Goal: Navigation & Orientation: Understand site structure

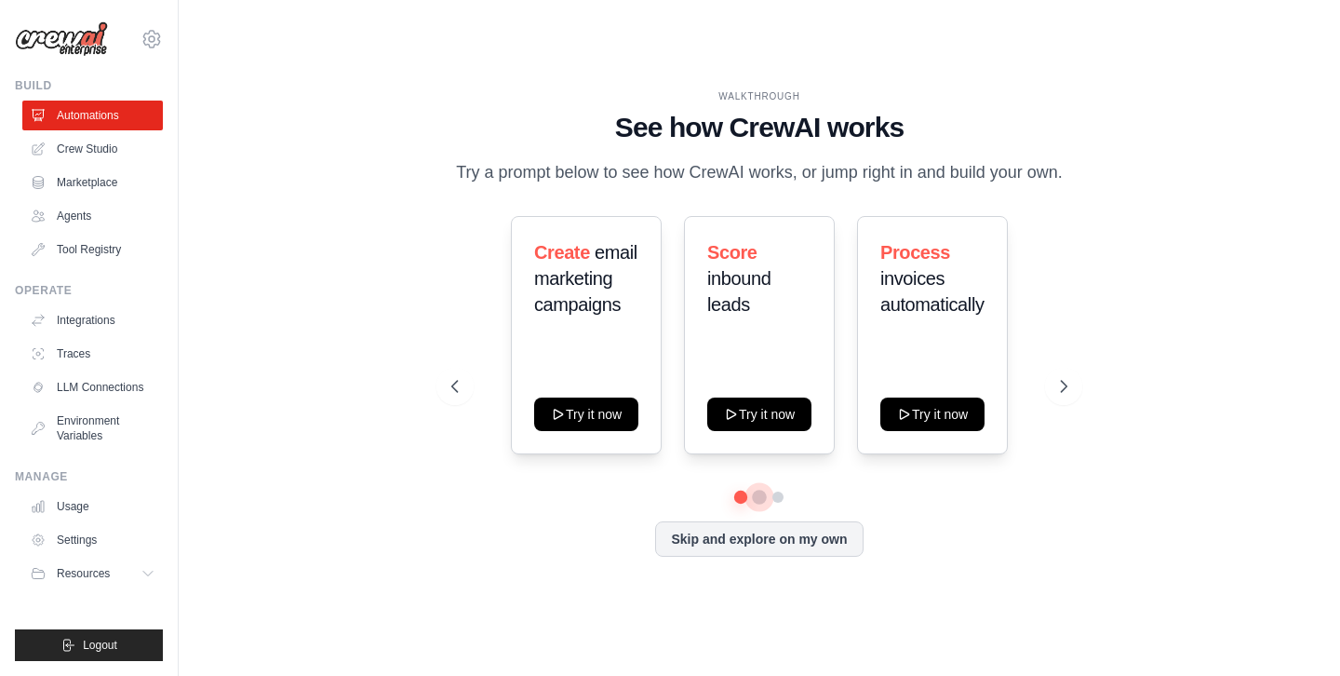
click at [760, 493] on button at bounding box center [759, 497] width 15 height 15
click at [786, 492] on button at bounding box center [778, 497] width 15 height 15
click at [742, 498] on button at bounding box center [740, 497] width 13 height 13
click at [99, 250] on link "Tool Registry" at bounding box center [94, 250] width 141 height 30
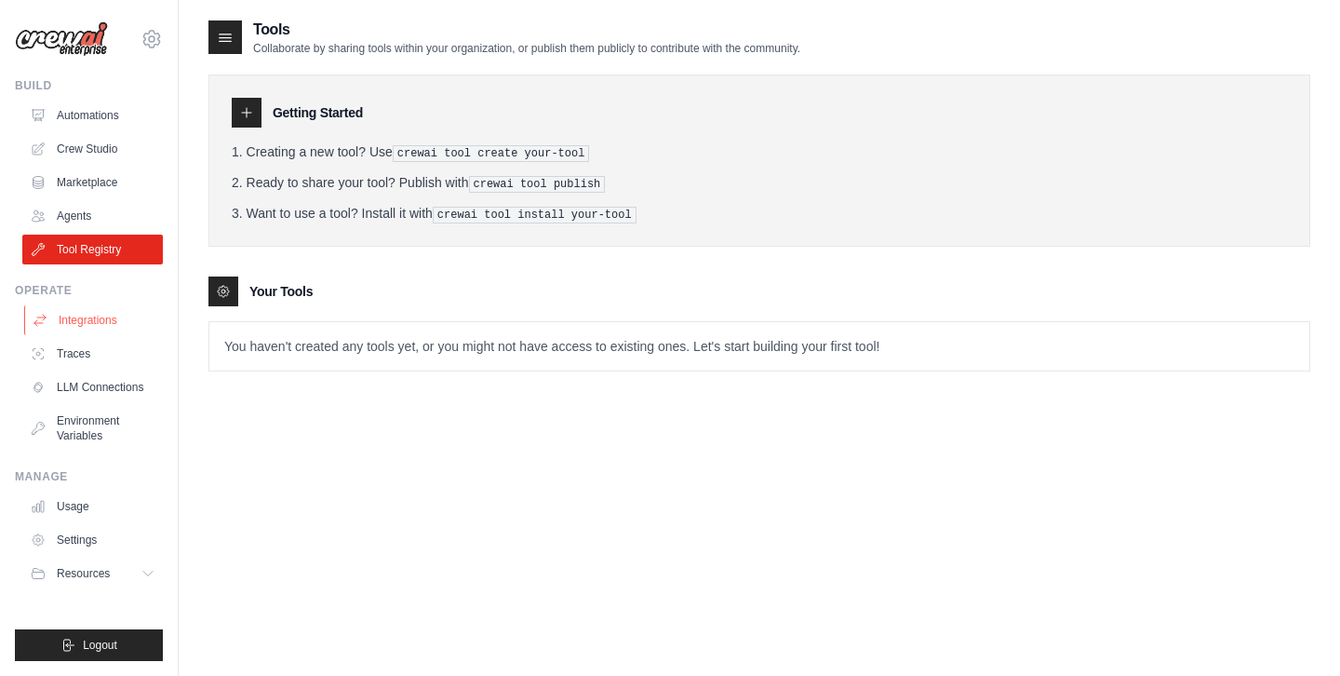
click at [89, 325] on link "Integrations" at bounding box center [94, 320] width 141 height 30
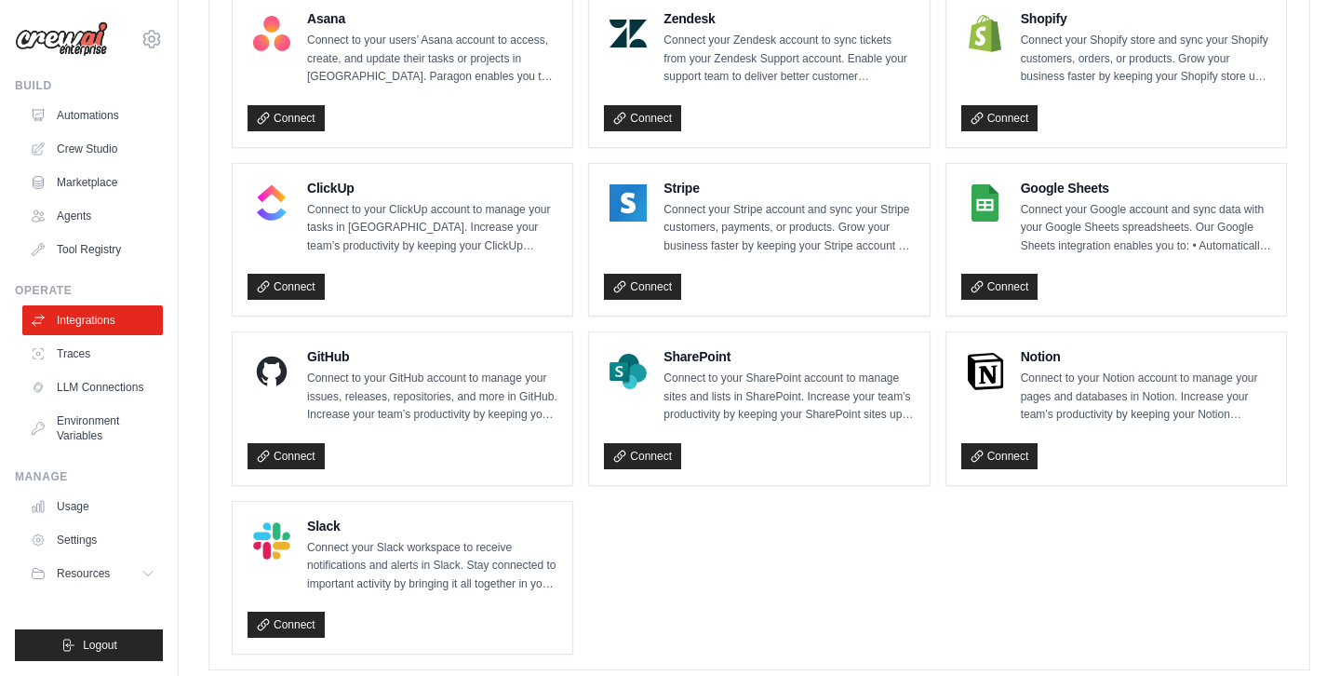
scroll to position [1294, 0]
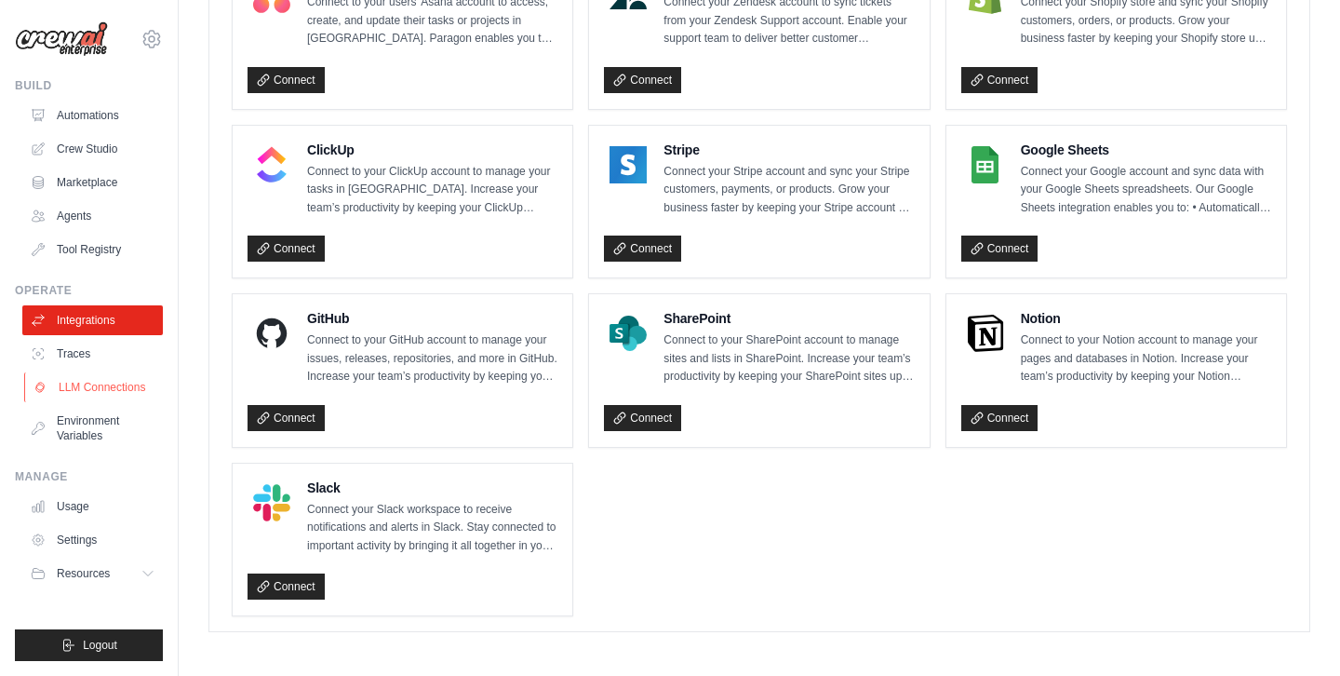
click at [96, 375] on link "LLM Connections" at bounding box center [94, 387] width 141 height 30
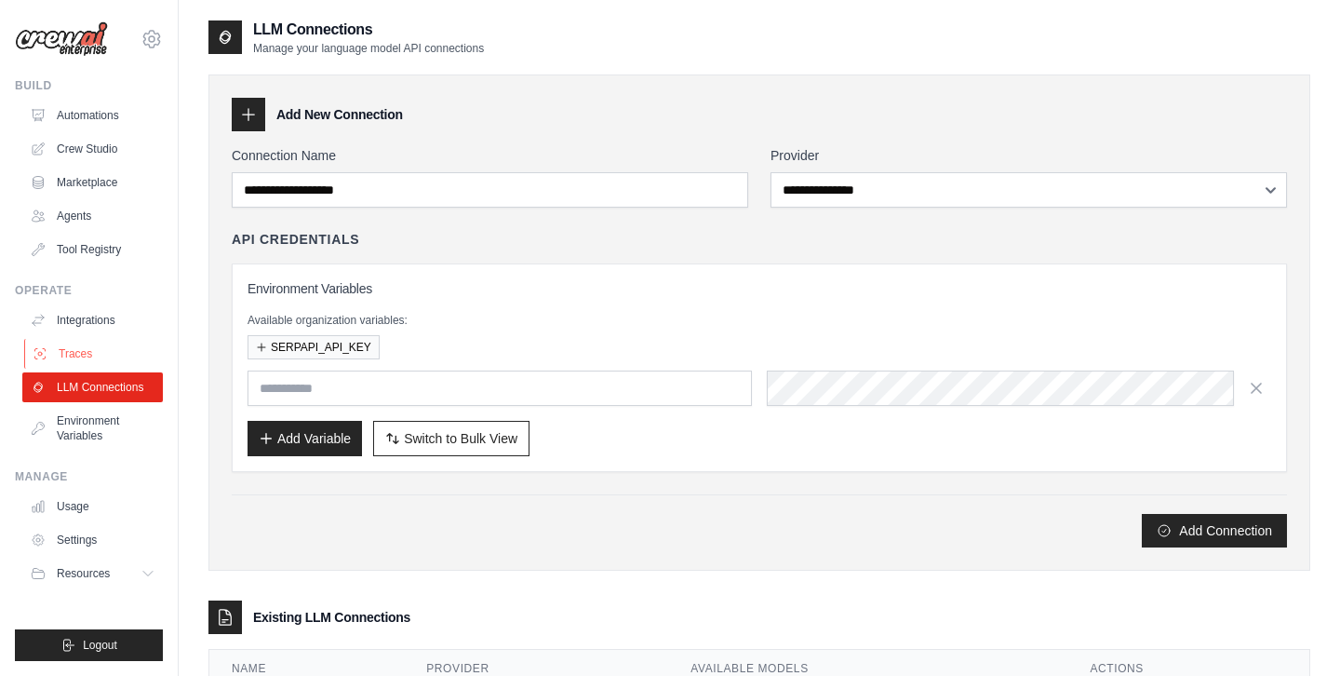
click at [65, 353] on link "Traces" at bounding box center [94, 354] width 141 height 30
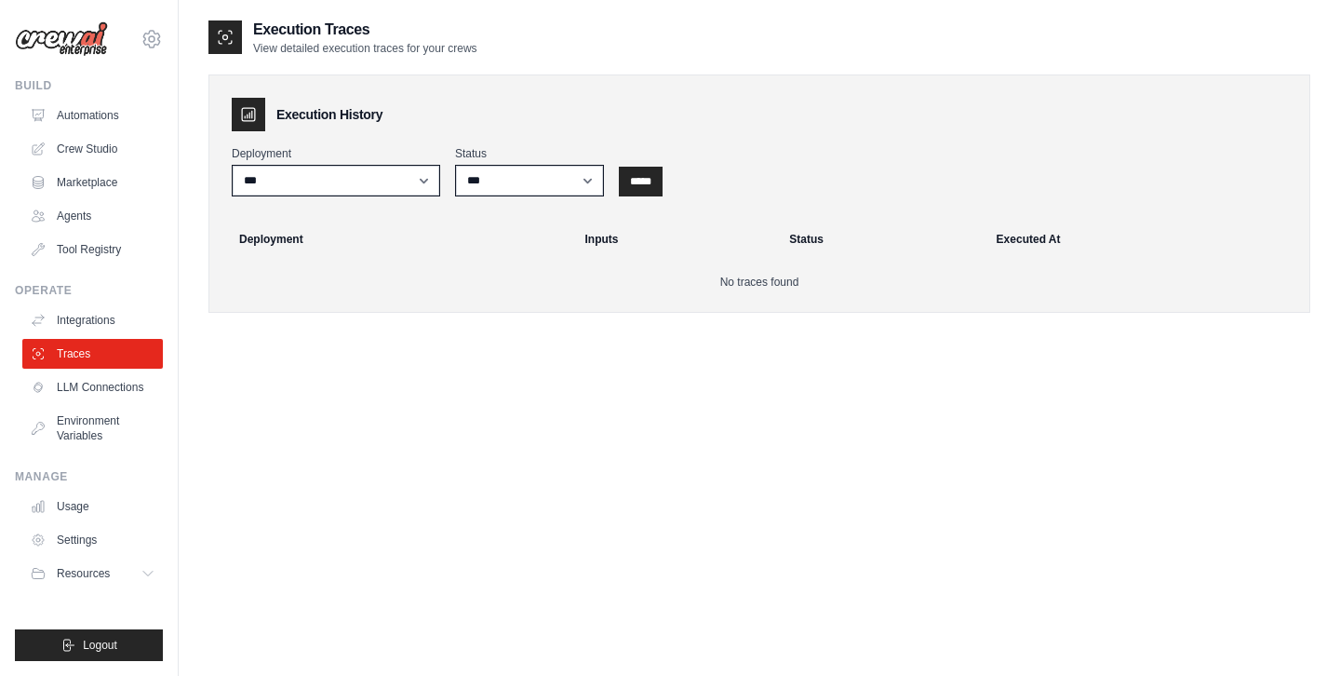
scroll to position [37, 0]
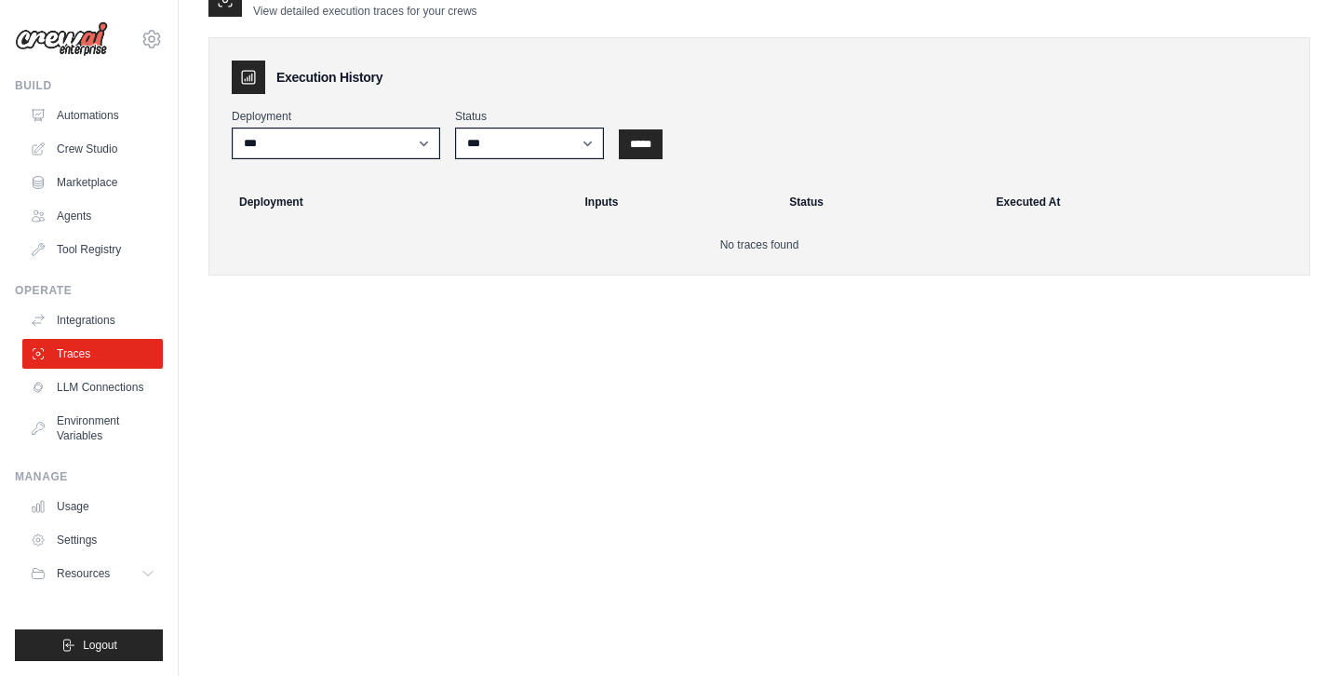
click at [484, 416] on div "Execution Traces View detailed execution traces for your crews Execution Histor…" at bounding box center [759, 319] width 1102 height 676
